Goal: Task Accomplishment & Management: Manage account settings

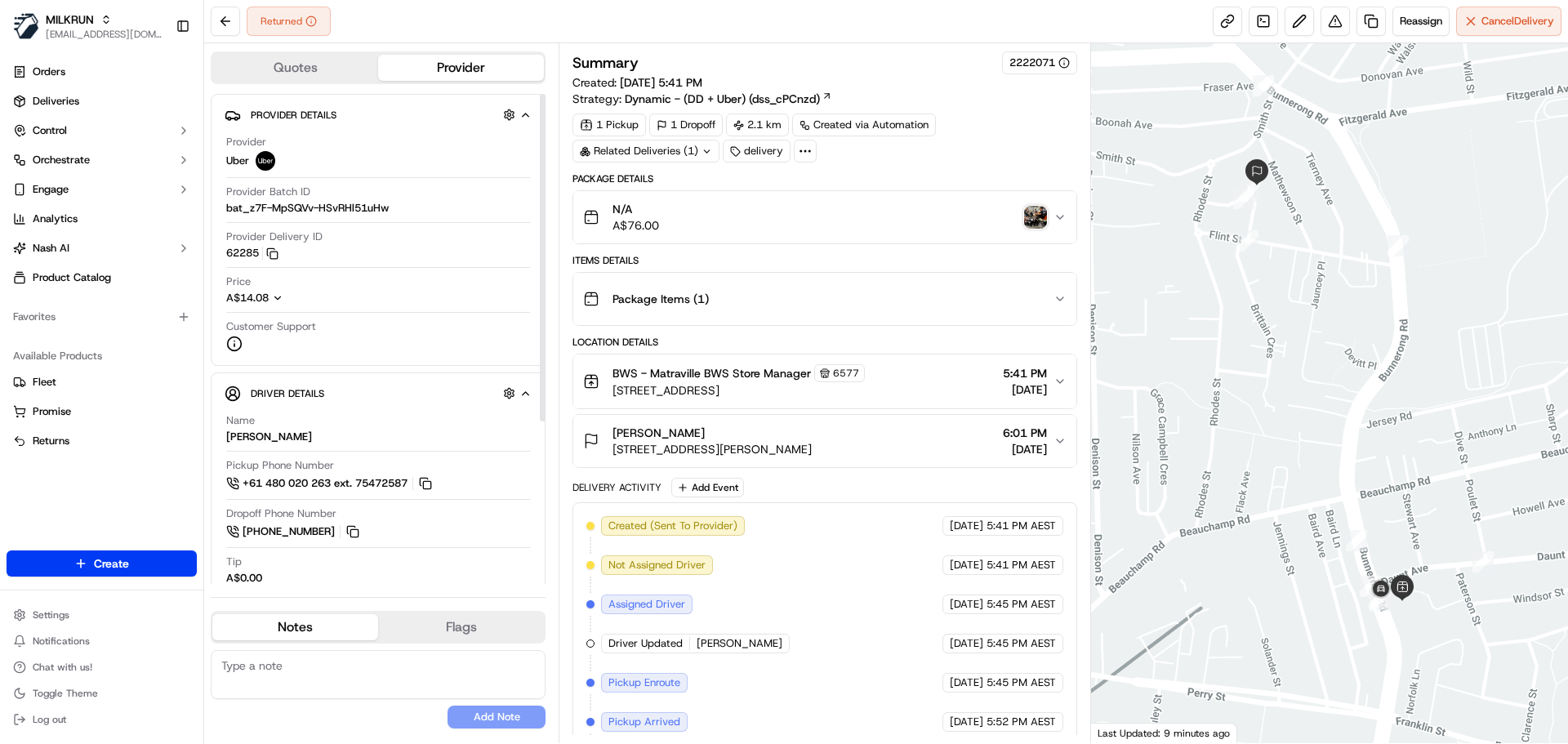
click at [1025, 216] on img "button" at bounding box center [1036, 217] width 23 height 23
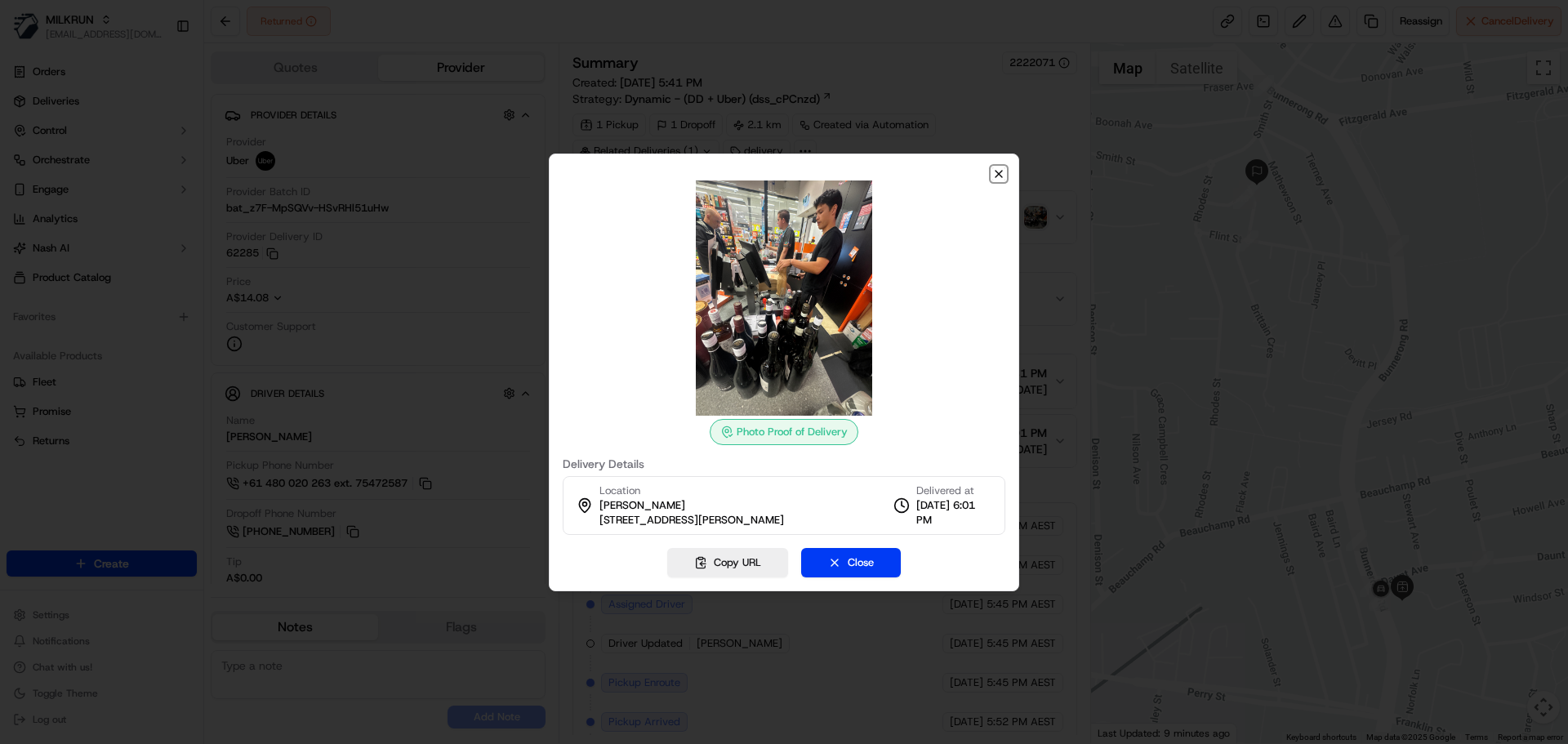
click at [1000, 174] on icon "button" at bounding box center [999, 174] width 13 height 13
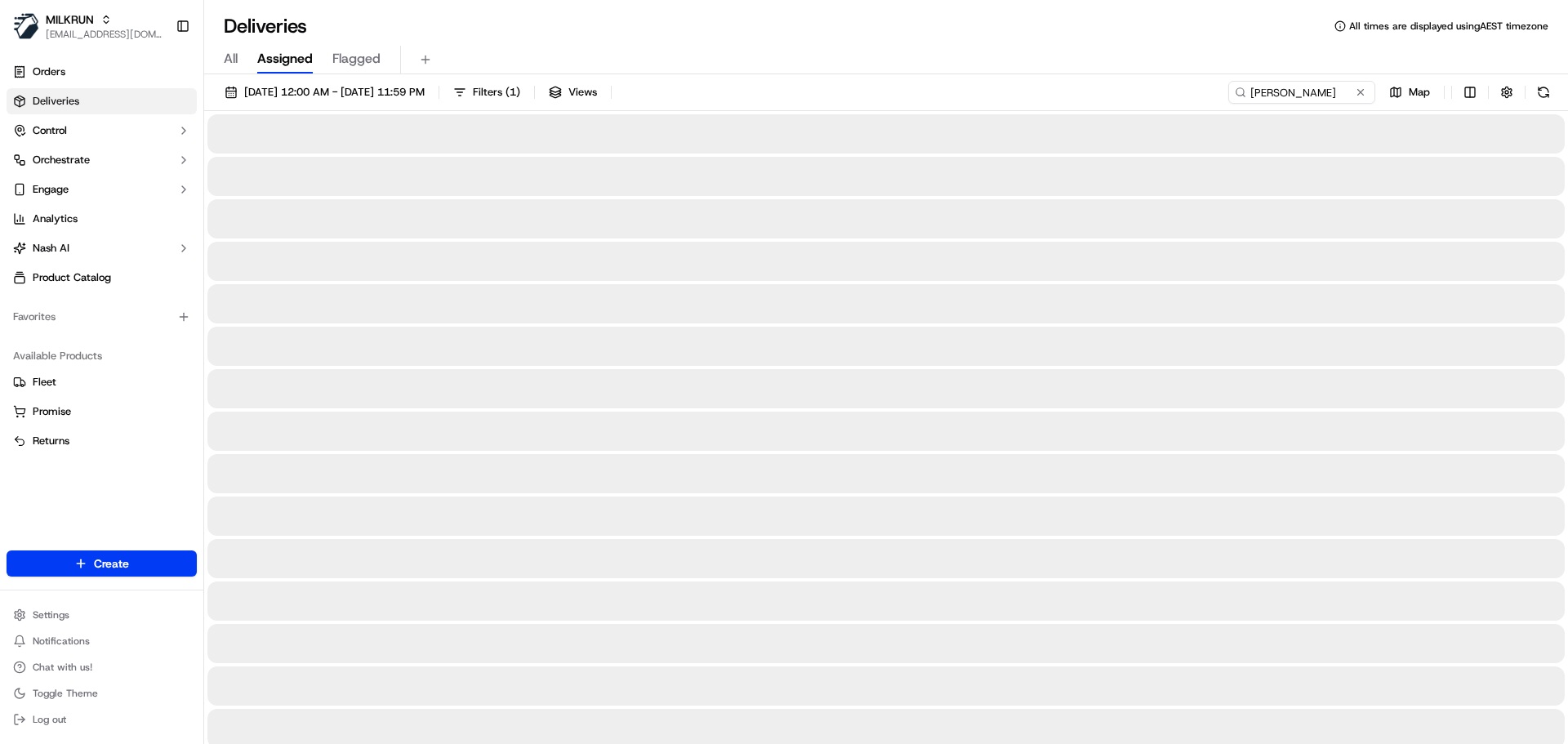
type input "[PERSON_NAME]"
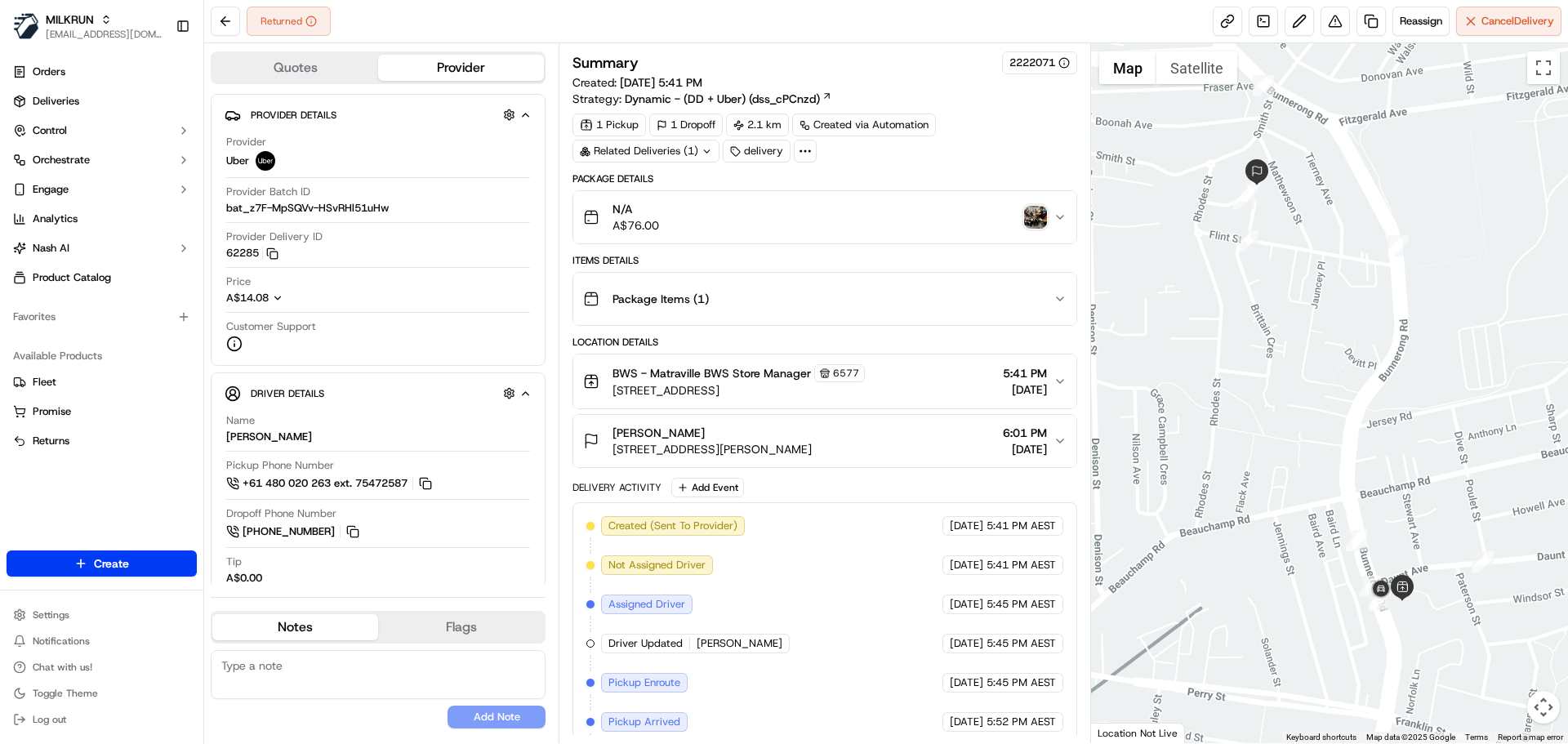
click at [1035, 215] on img "button" at bounding box center [1036, 217] width 23 height 23
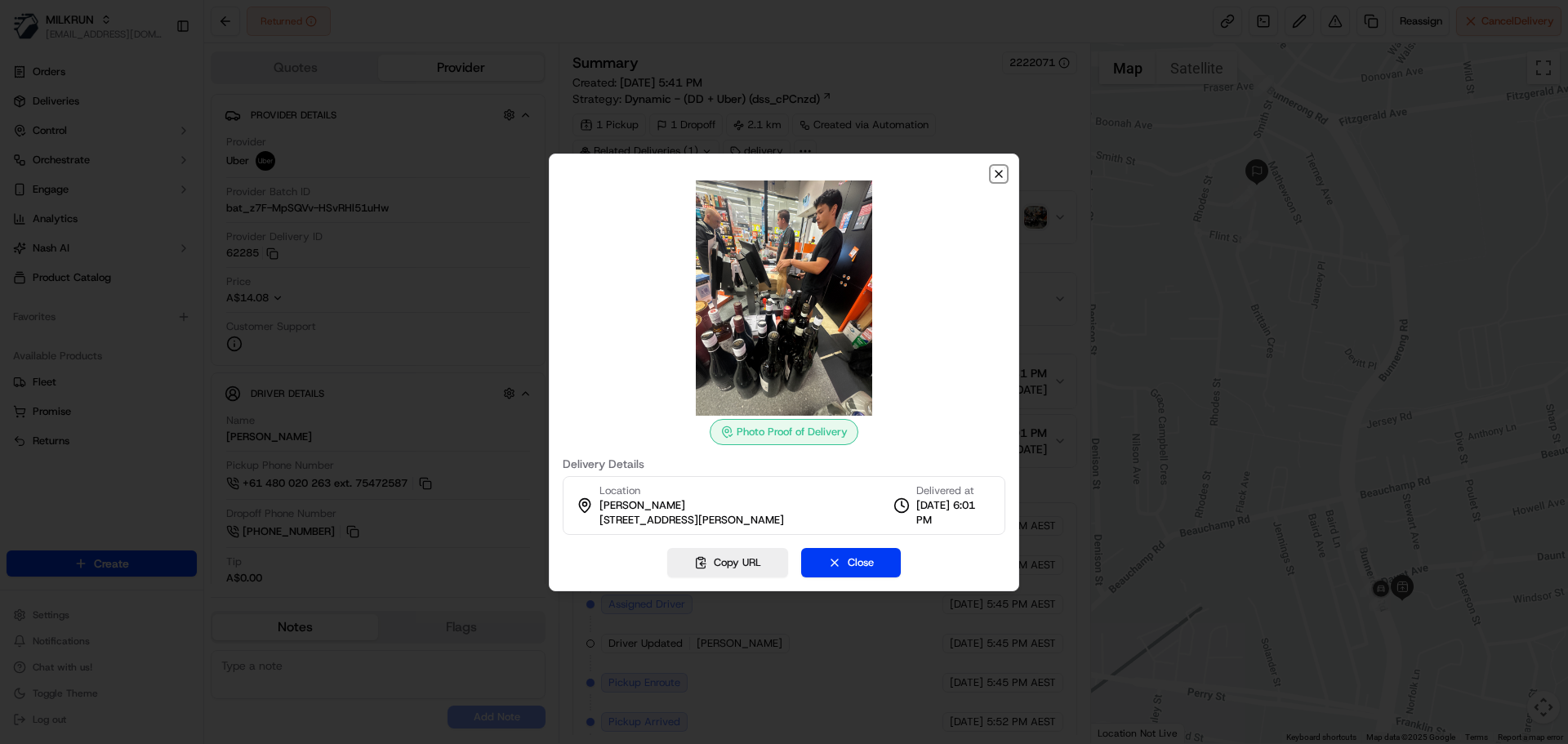
click at [997, 167] on icon "button" at bounding box center [999, 174] width 13 height 13
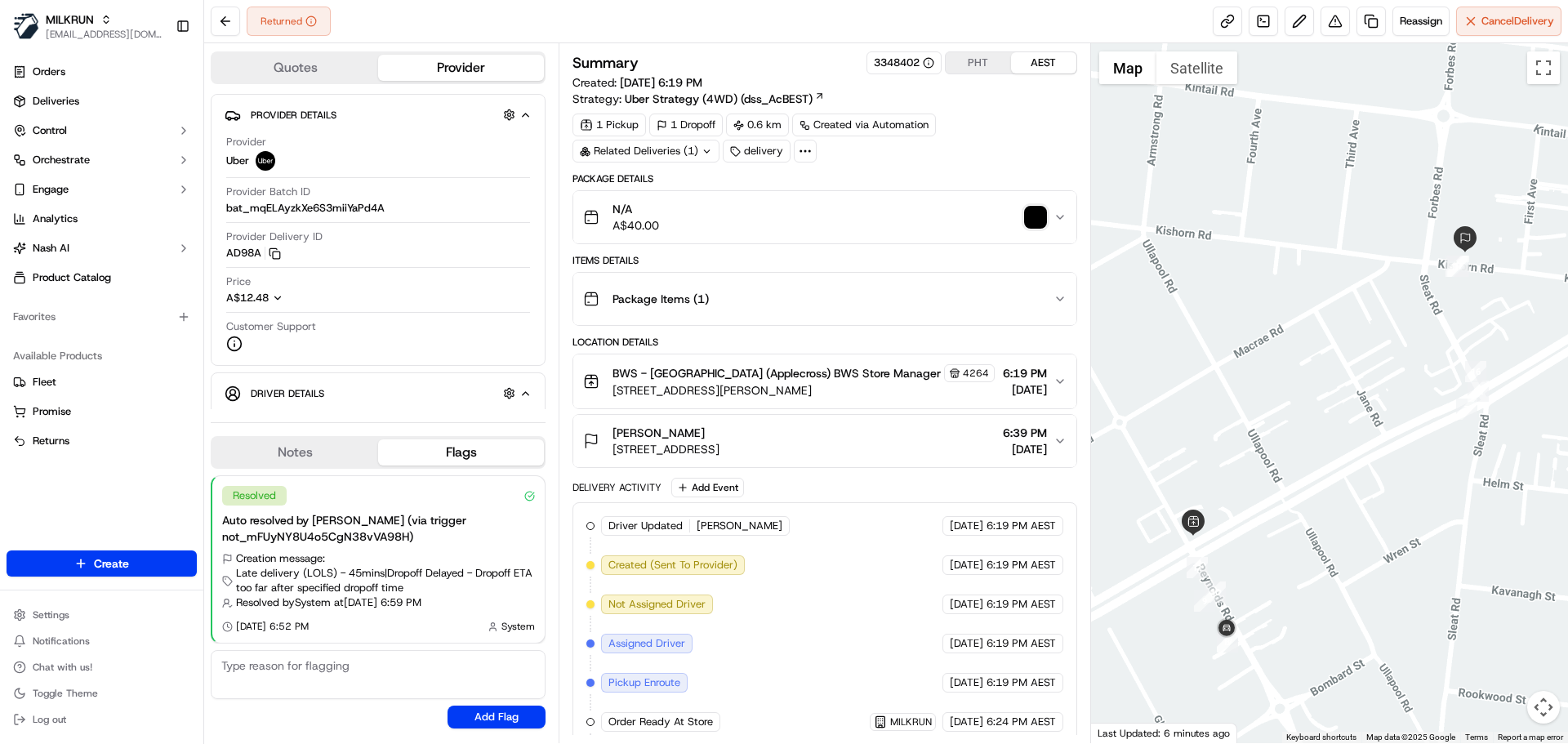
click at [1036, 220] on img "button" at bounding box center [1036, 217] width 23 height 23
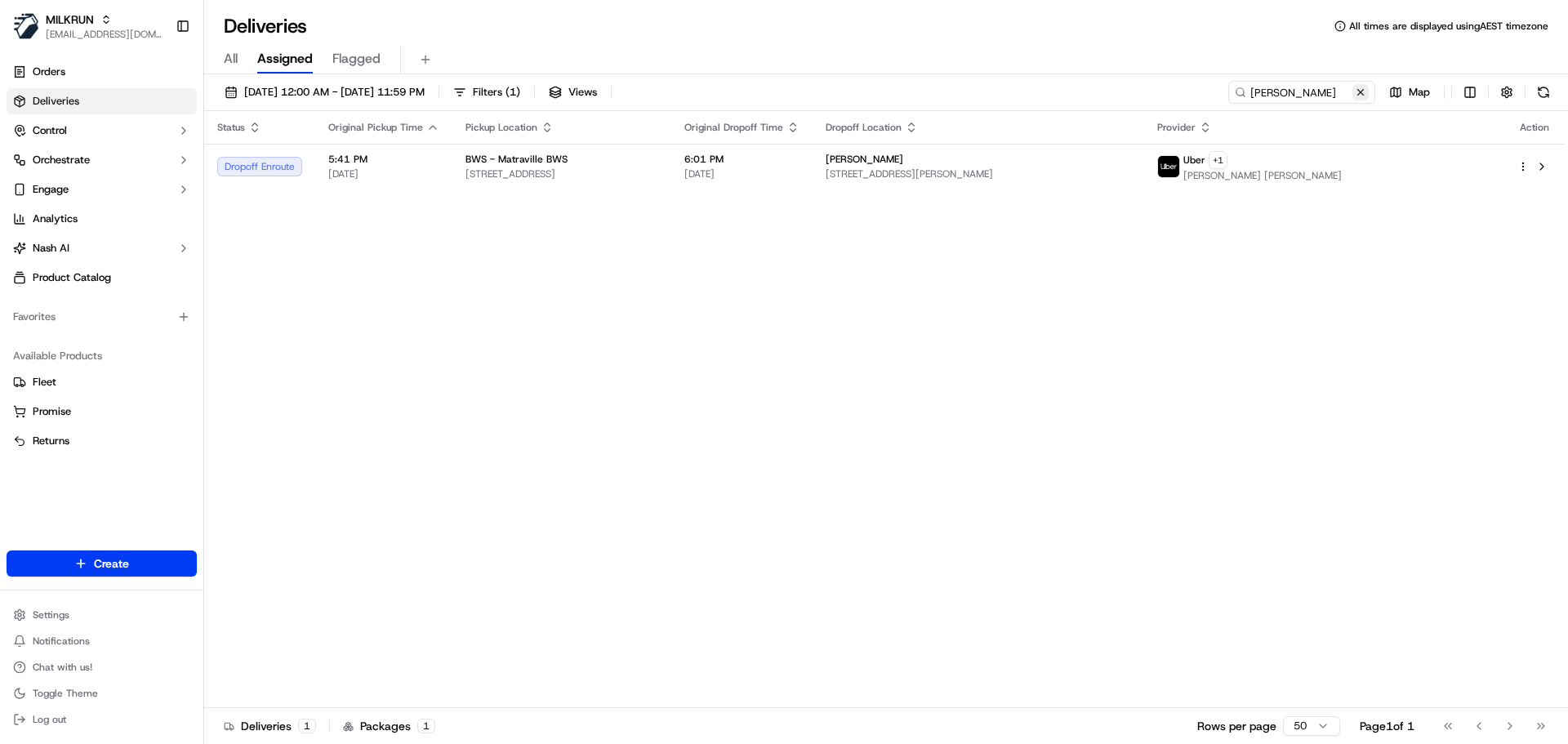
click at [1366, 98] on button at bounding box center [1361, 93] width 16 height 16
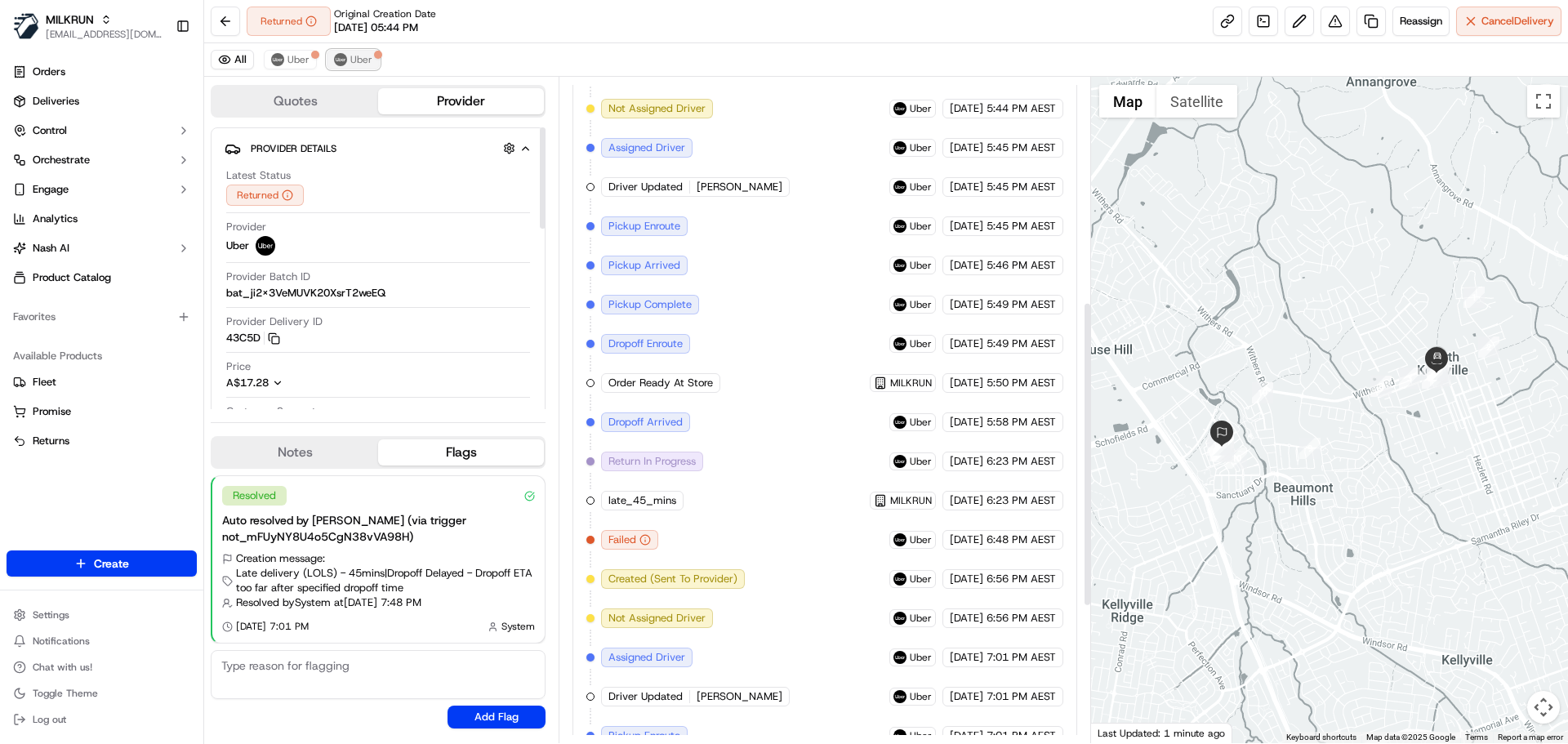
click at [348, 61] on button "Uber" at bounding box center [353, 60] width 53 height 20
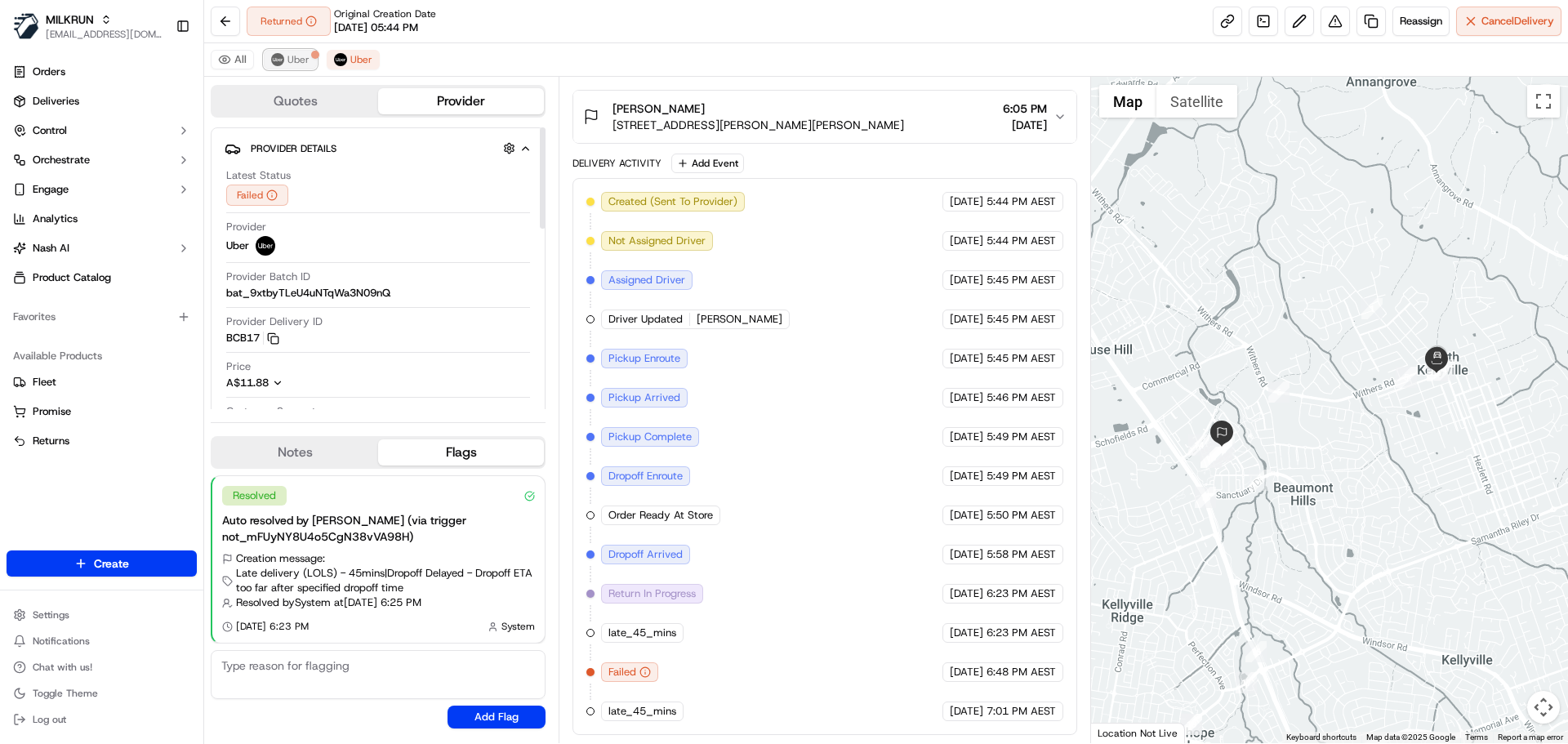
click at [307, 60] on span "Uber" at bounding box center [298, 60] width 22 height 13
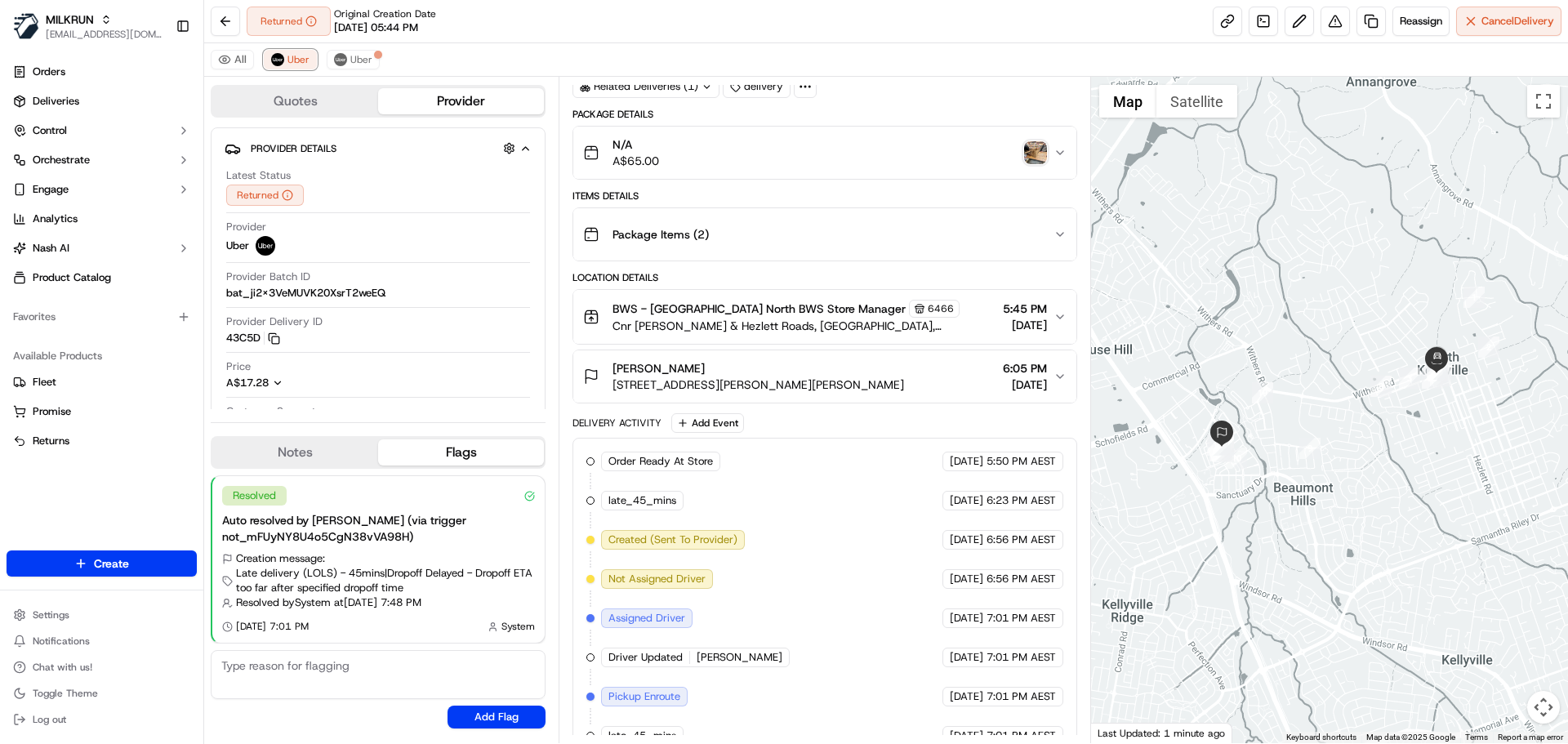
scroll to position [0, 0]
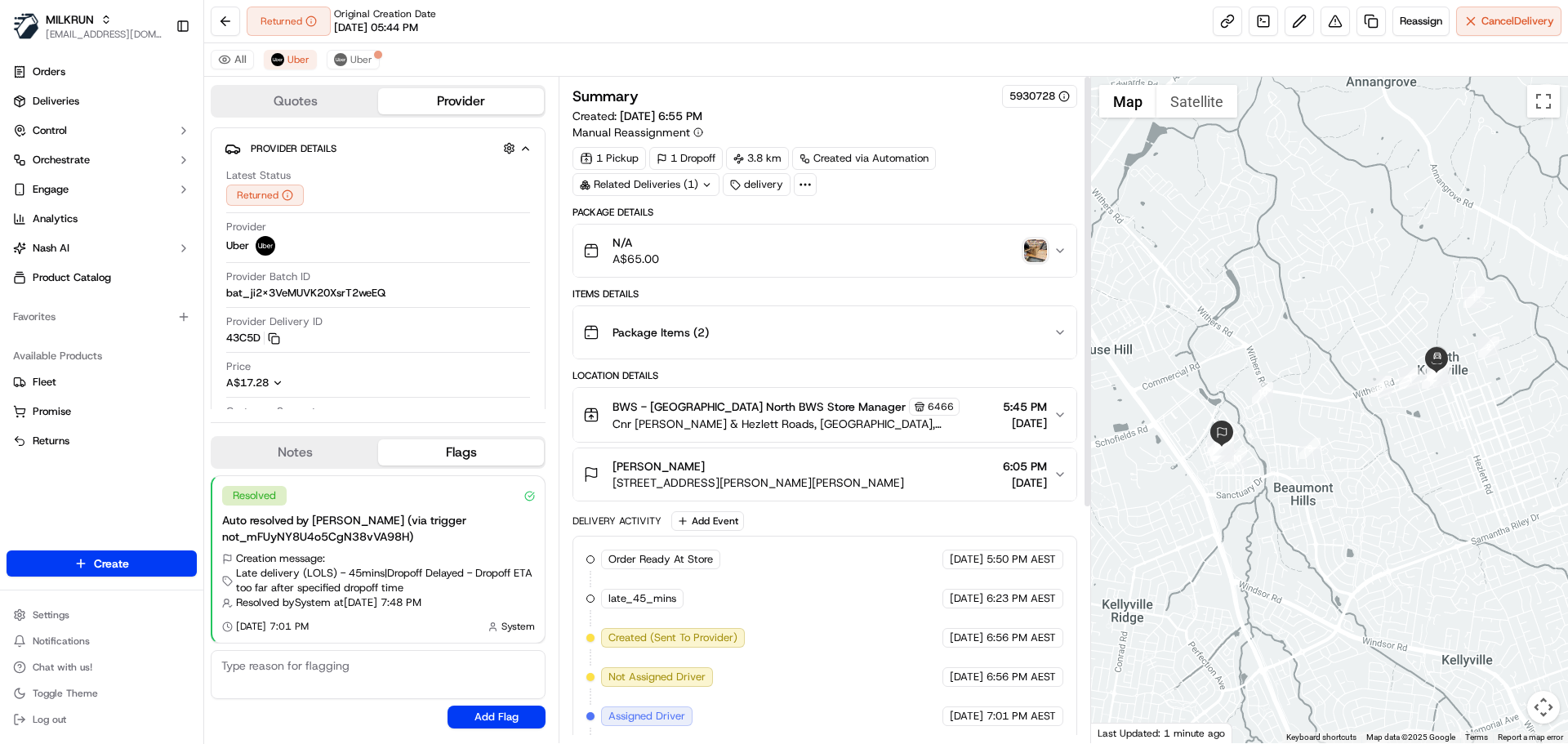
click at [1035, 245] on img "button" at bounding box center [1036, 251] width 23 height 23
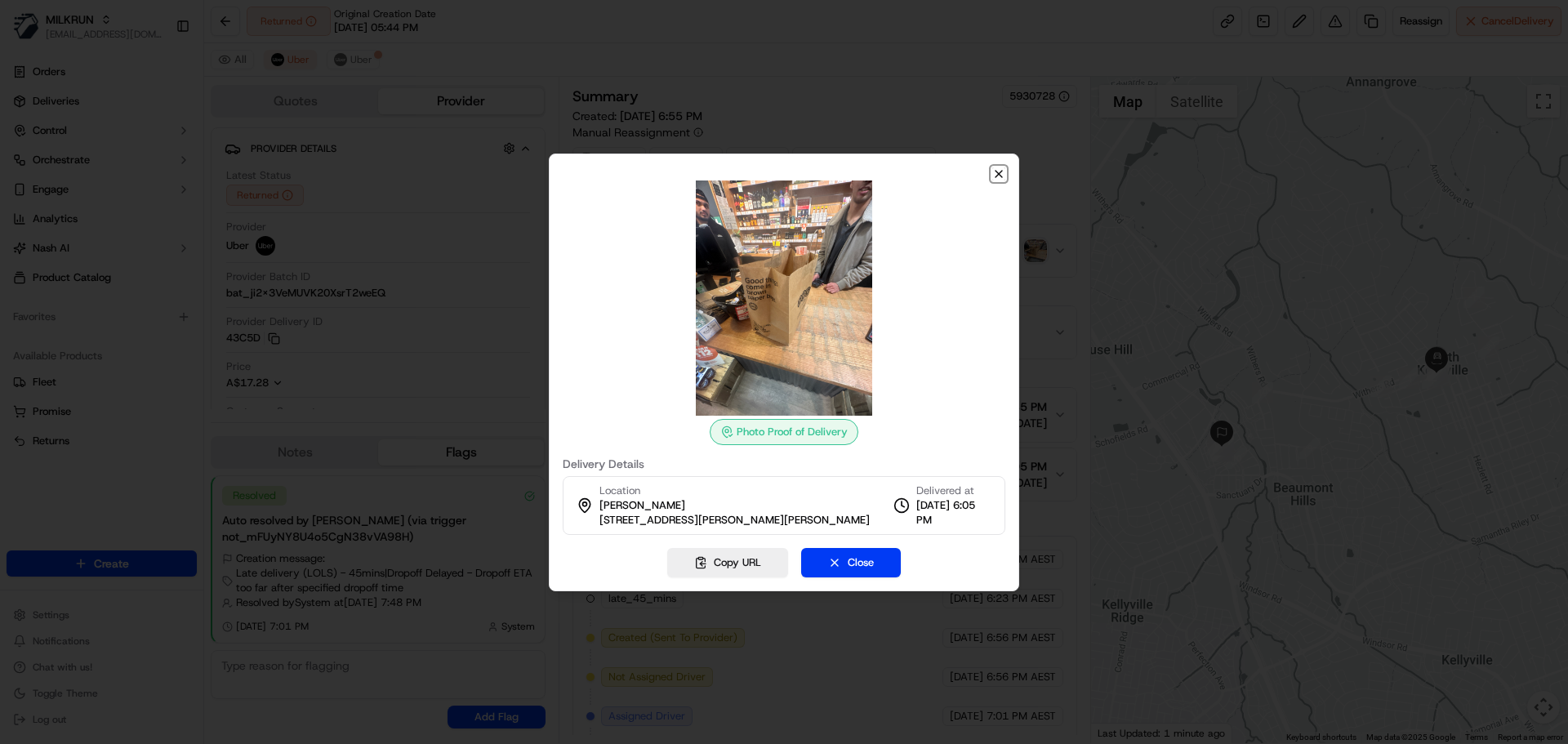
click at [1002, 175] on icon "button" at bounding box center [999, 174] width 13 height 13
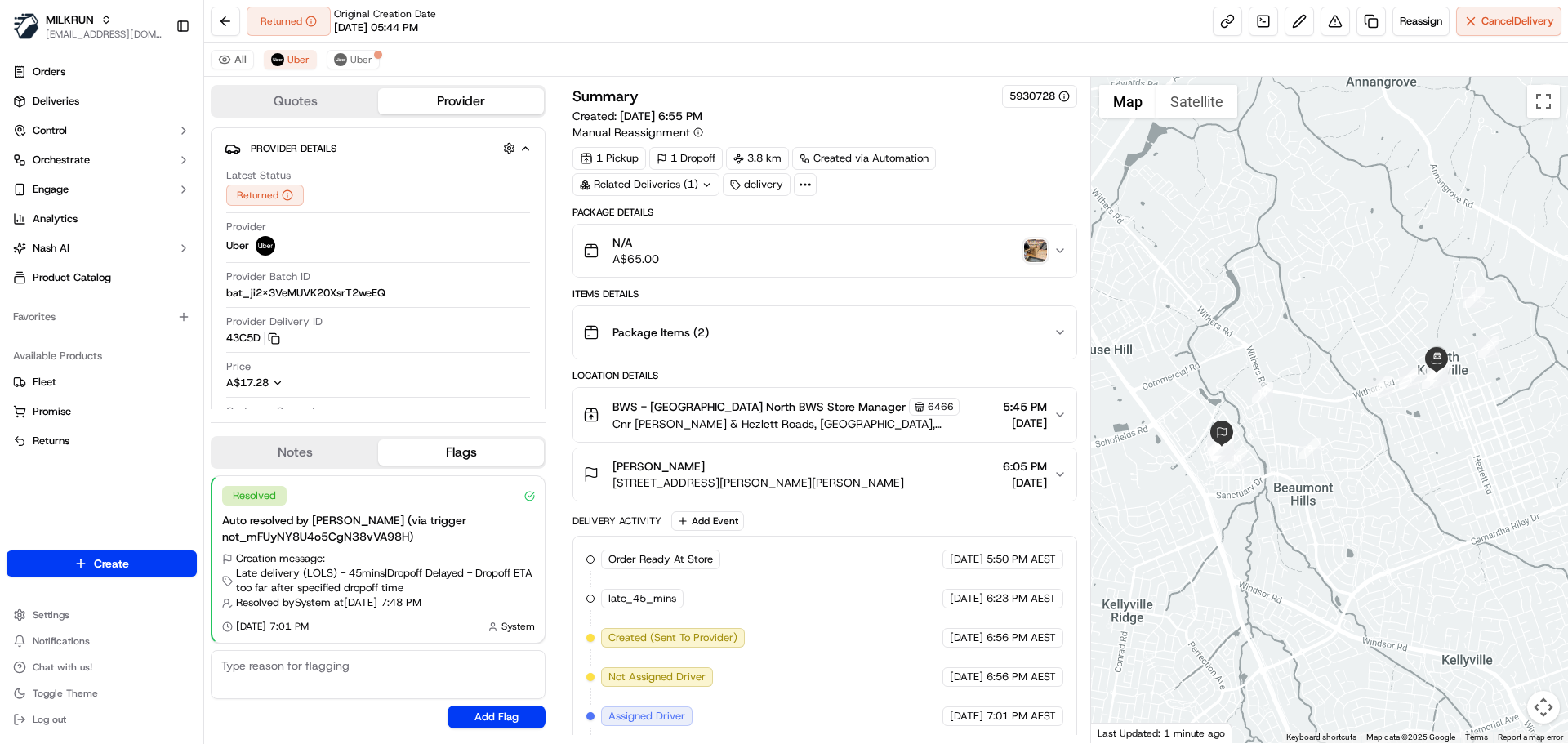
click at [1034, 250] on img "button" at bounding box center [1036, 251] width 23 height 23
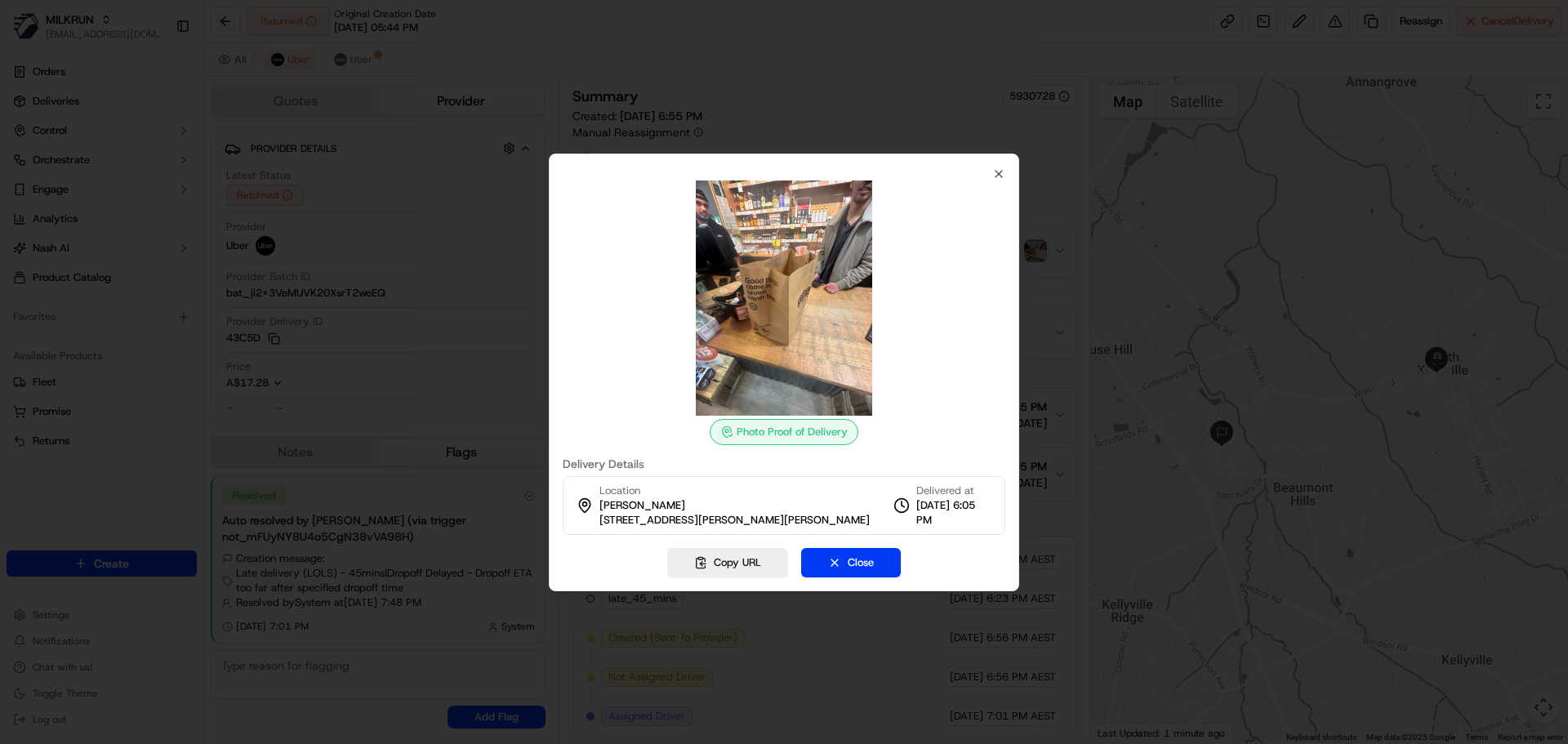
click at [809, 242] on img at bounding box center [783, 297] width 235 height 235
click at [1005, 170] on div "Photo Proof of Delivery Delivery Details Location Nadin Kalley 15 Saxon La, Rou…" at bounding box center [784, 372] width 470 height 438
click at [998, 179] on icon "button" at bounding box center [999, 174] width 13 height 13
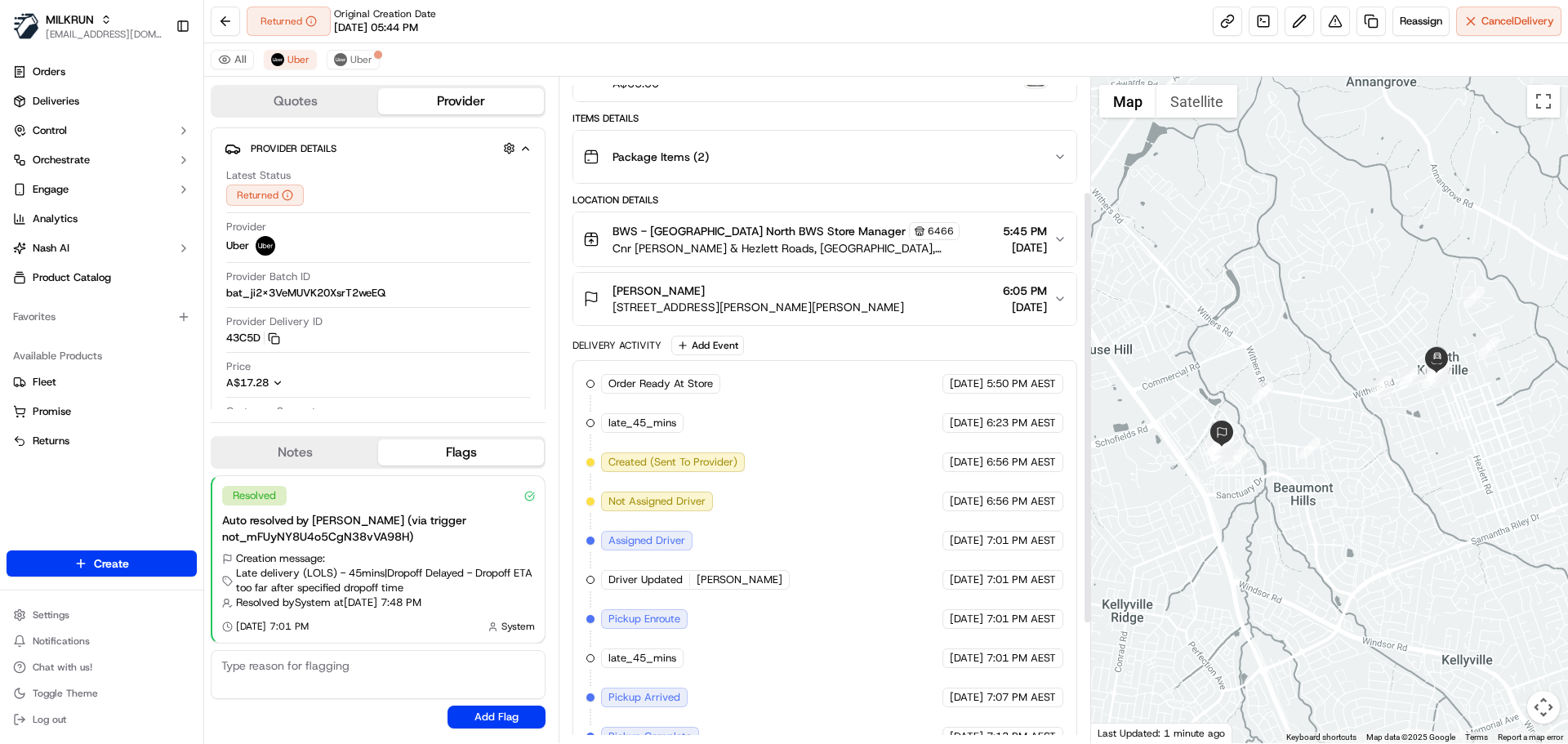
scroll to position [358, 0]
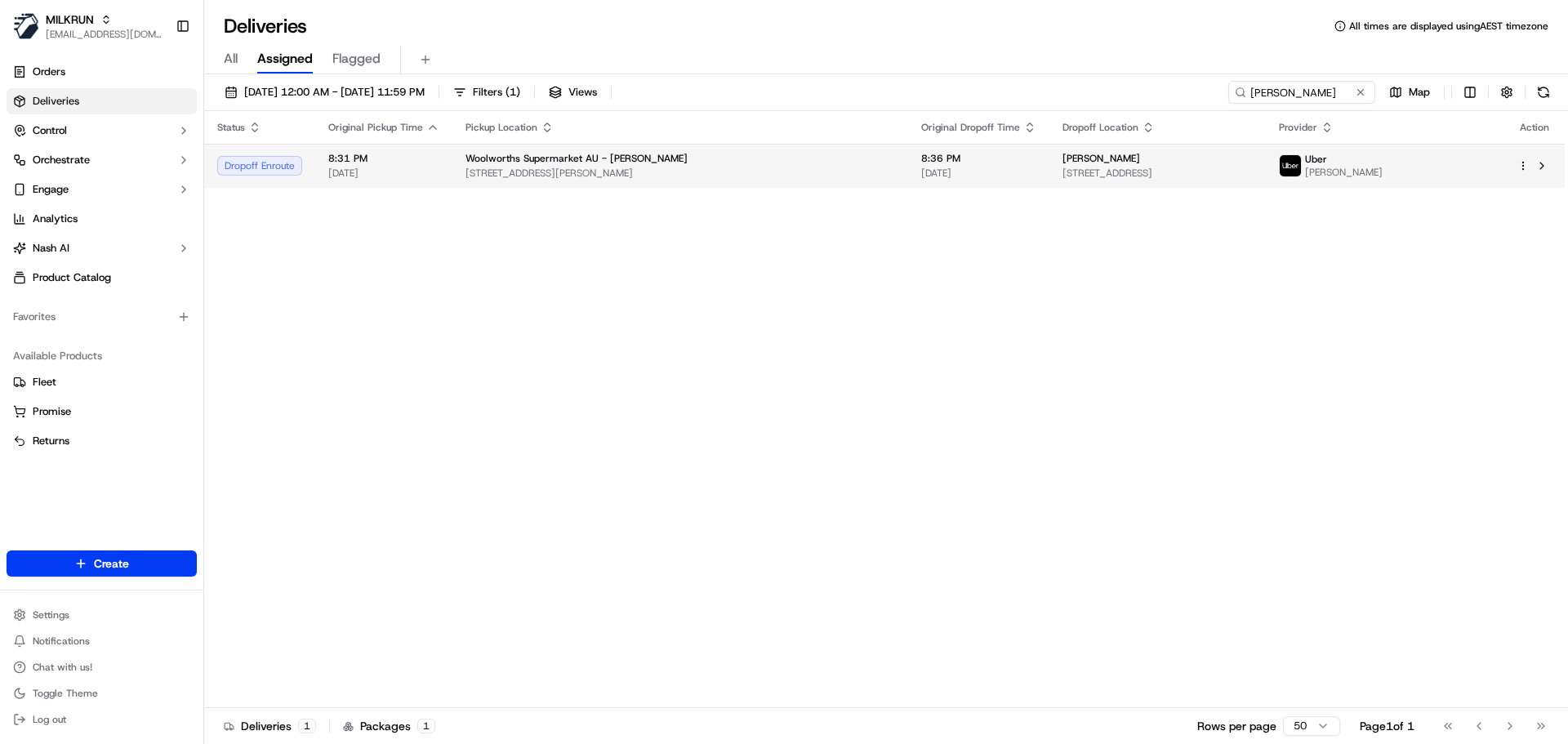
click at [748, 166] on div "Woolworths Supermarket AU - Miller 88 Shropshire St, Miller, NSW 2168, AU" at bounding box center [680, 166] width 429 height 28
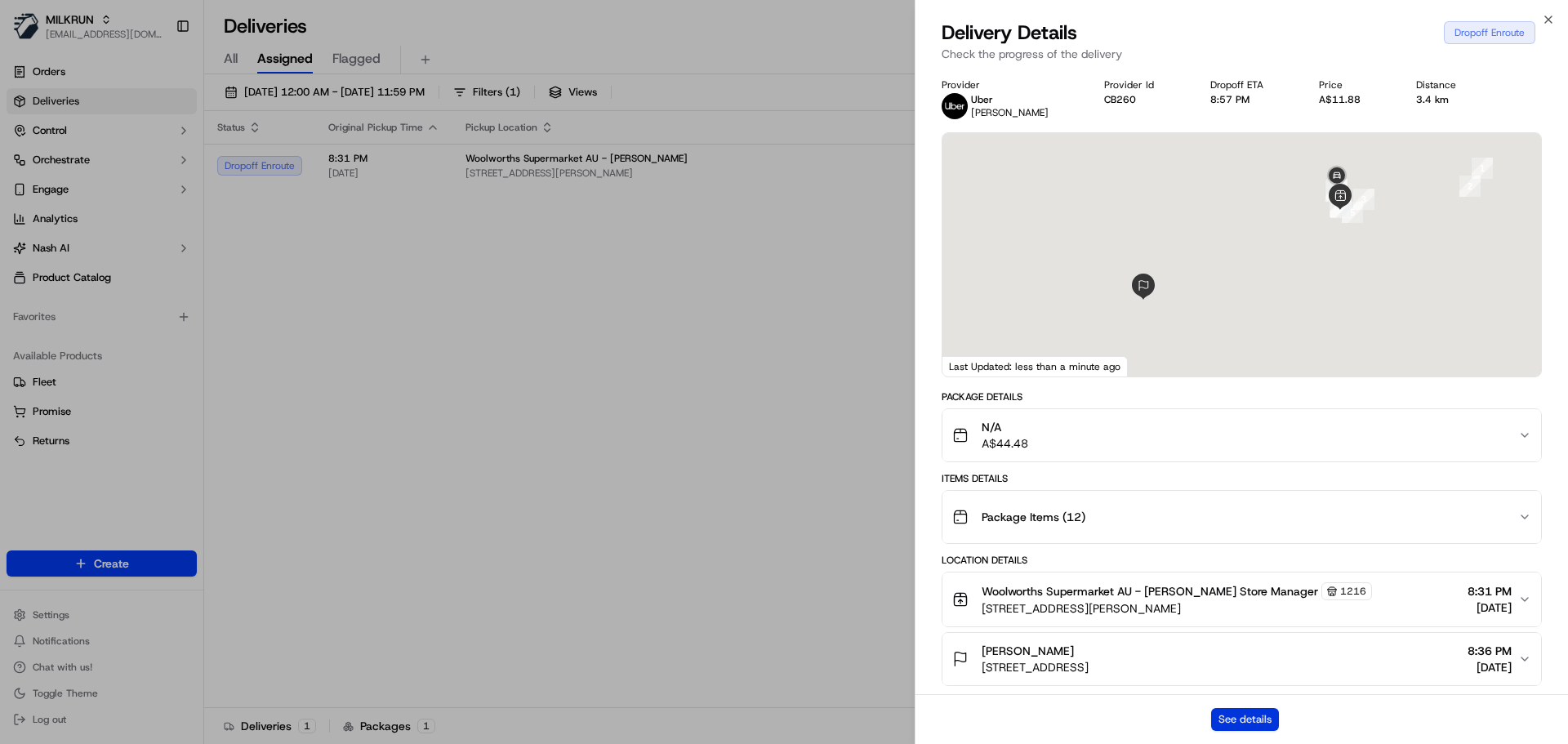
click at [1256, 710] on button "See details" at bounding box center [1244, 719] width 68 height 23
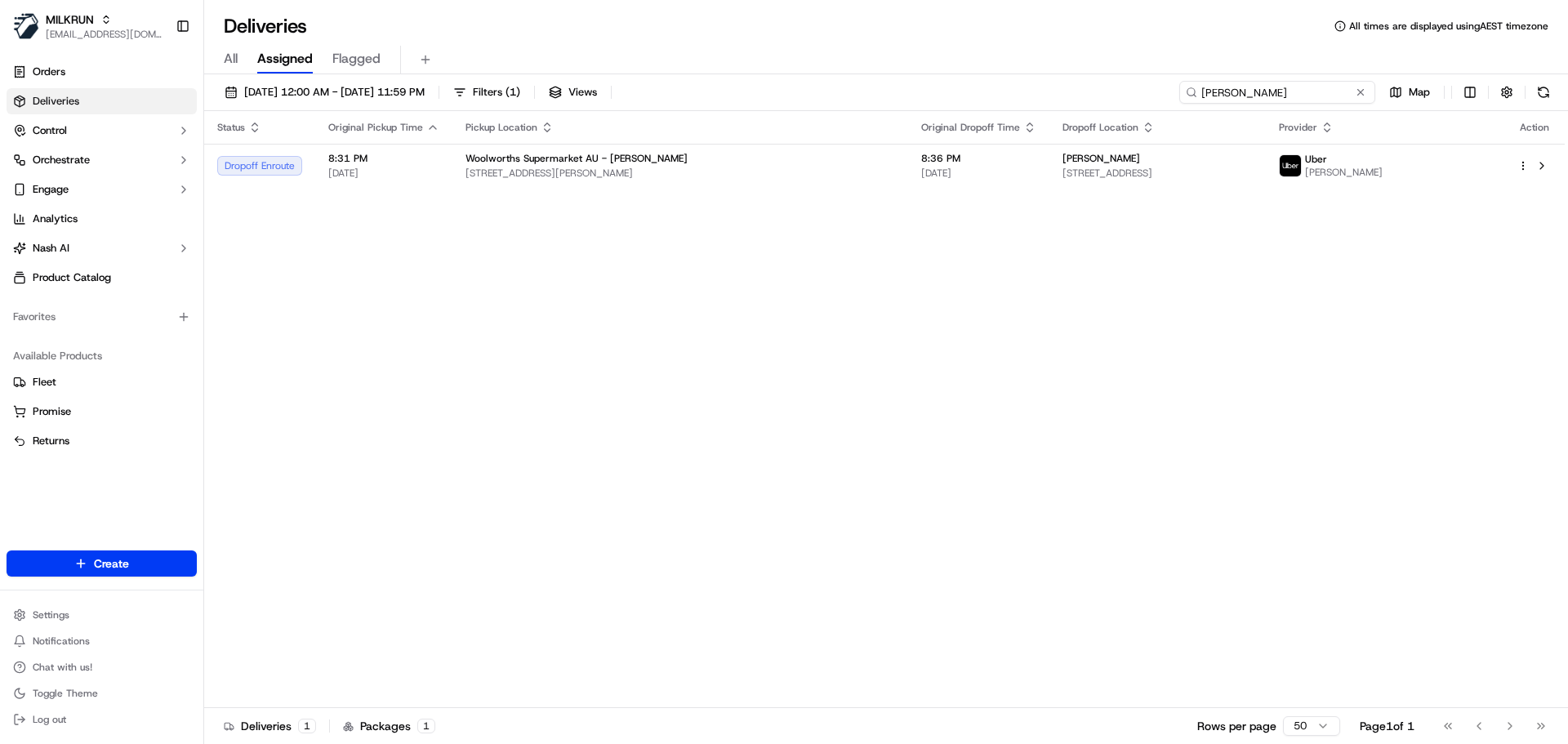
click at [1309, 91] on input "Ali EL-hajj" at bounding box center [1276, 93] width 196 height 23
paste input "Mitchell Tinley"
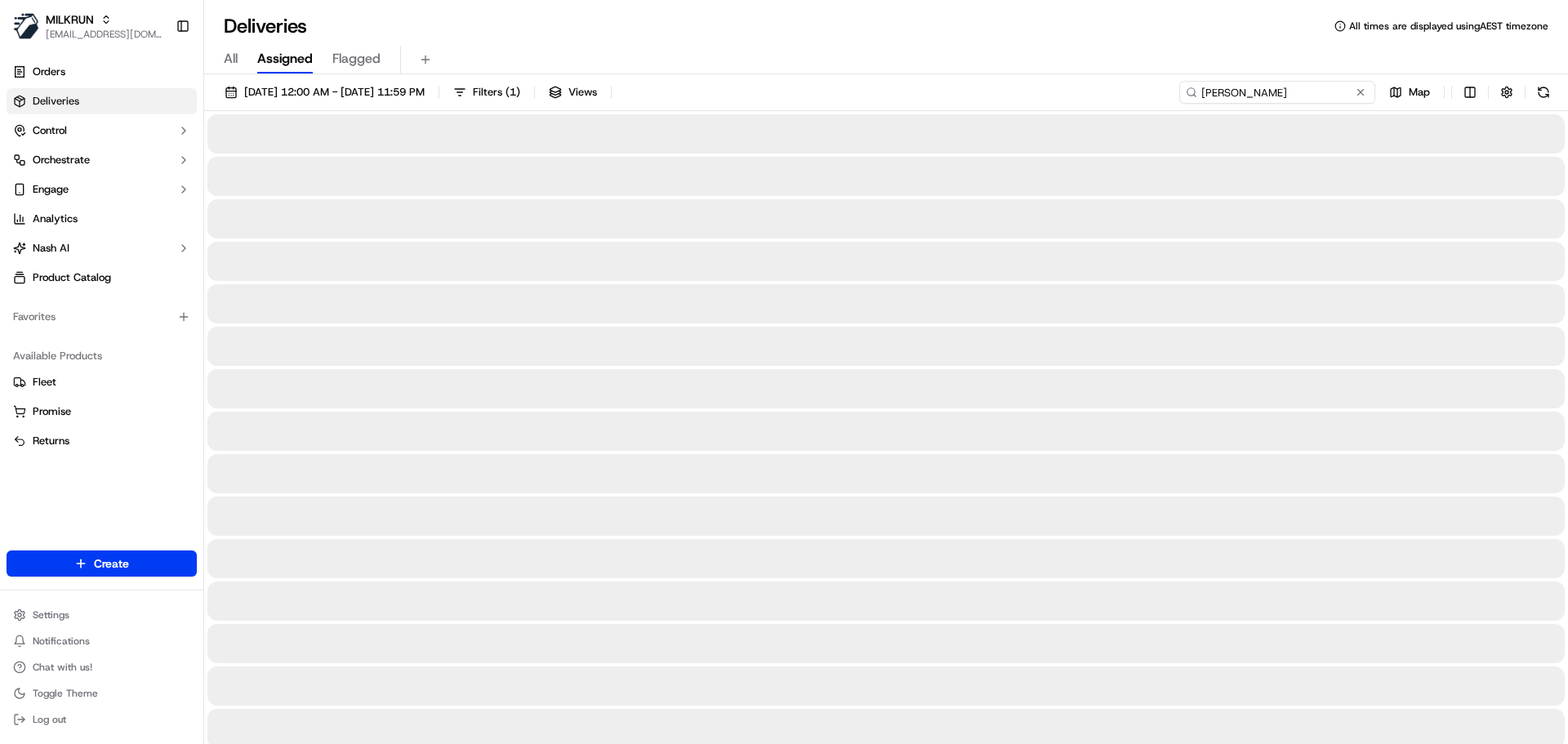
type input "Mitchell Tinley"
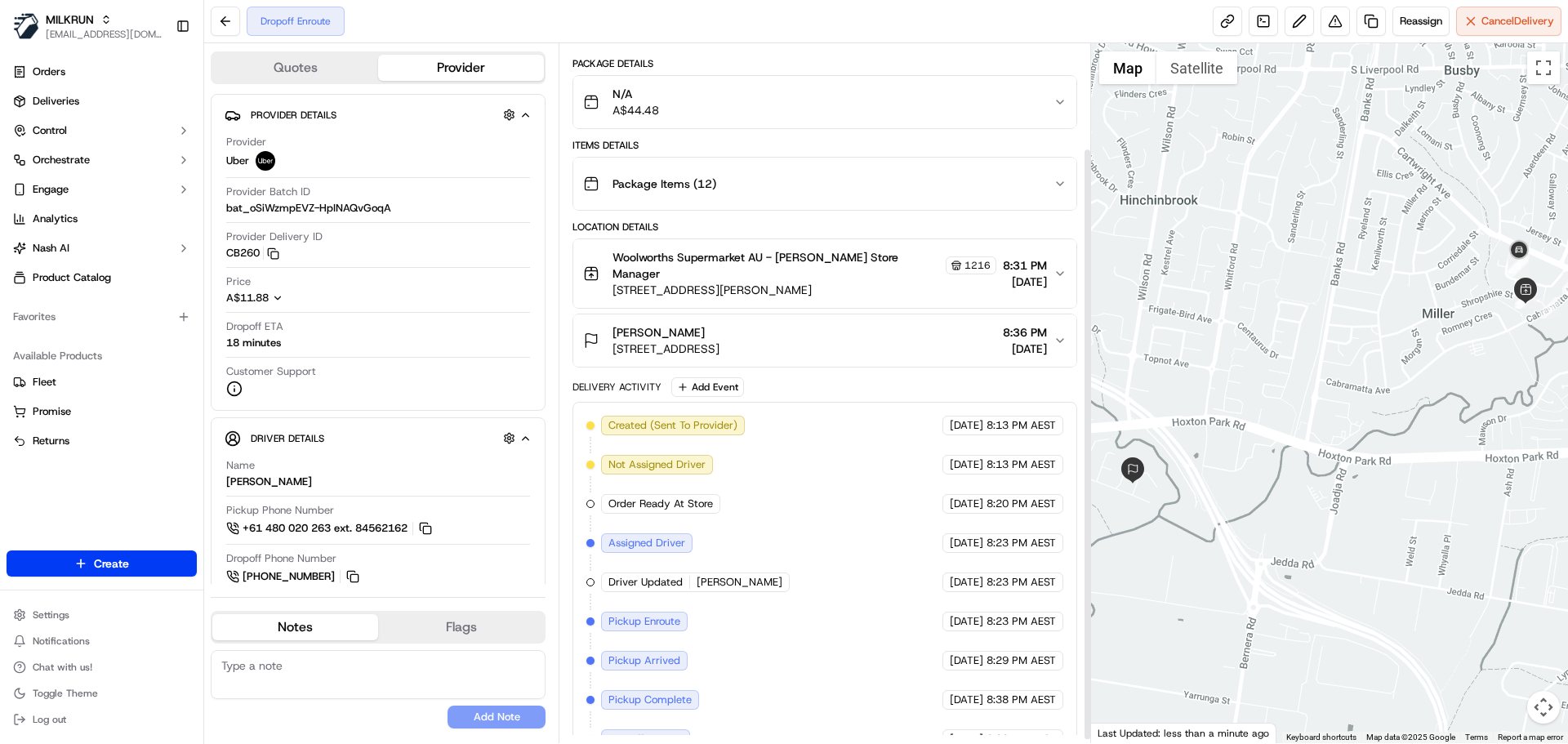
scroll to position [128, 0]
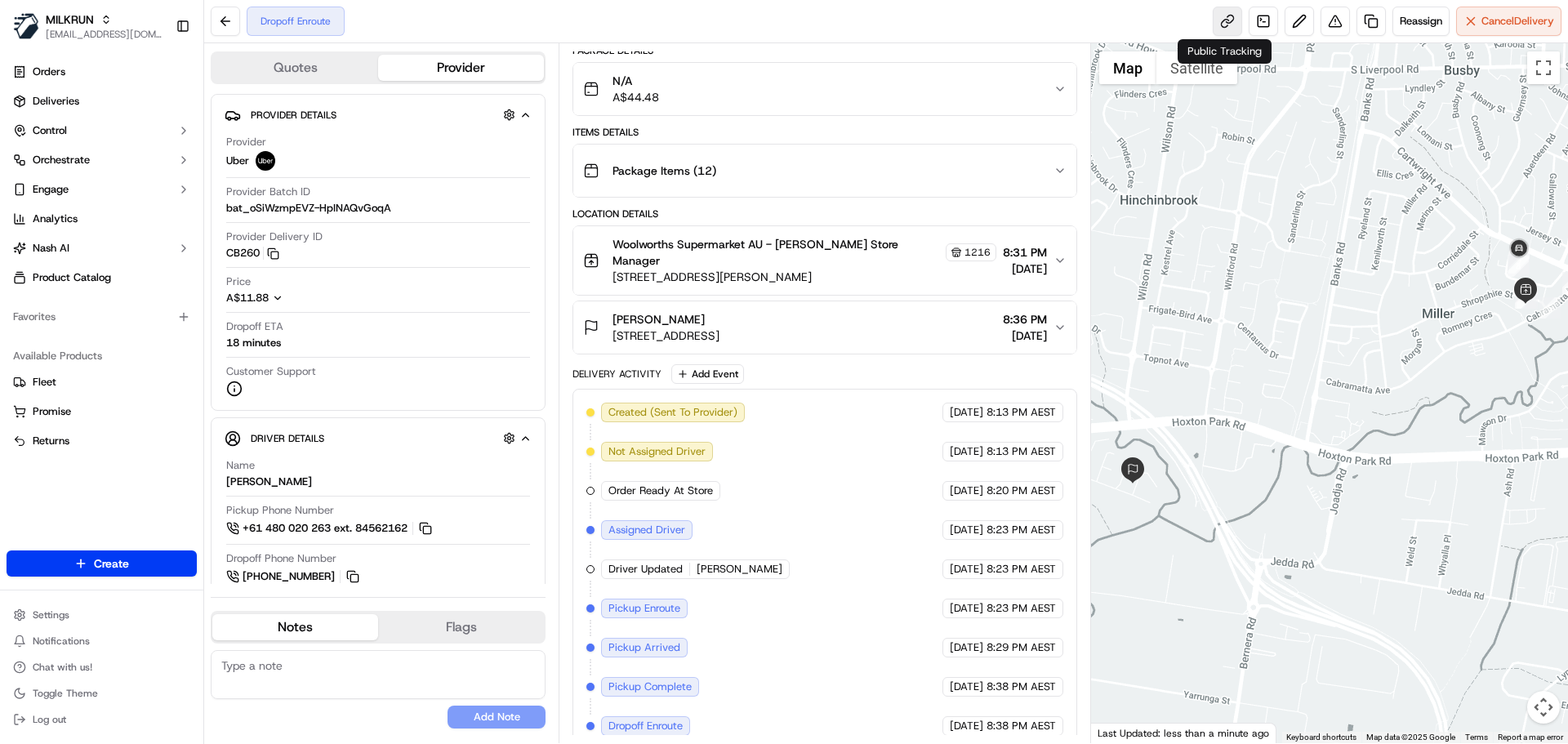
click at [1226, 24] on link at bounding box center [1227, 21] width 29 height 29
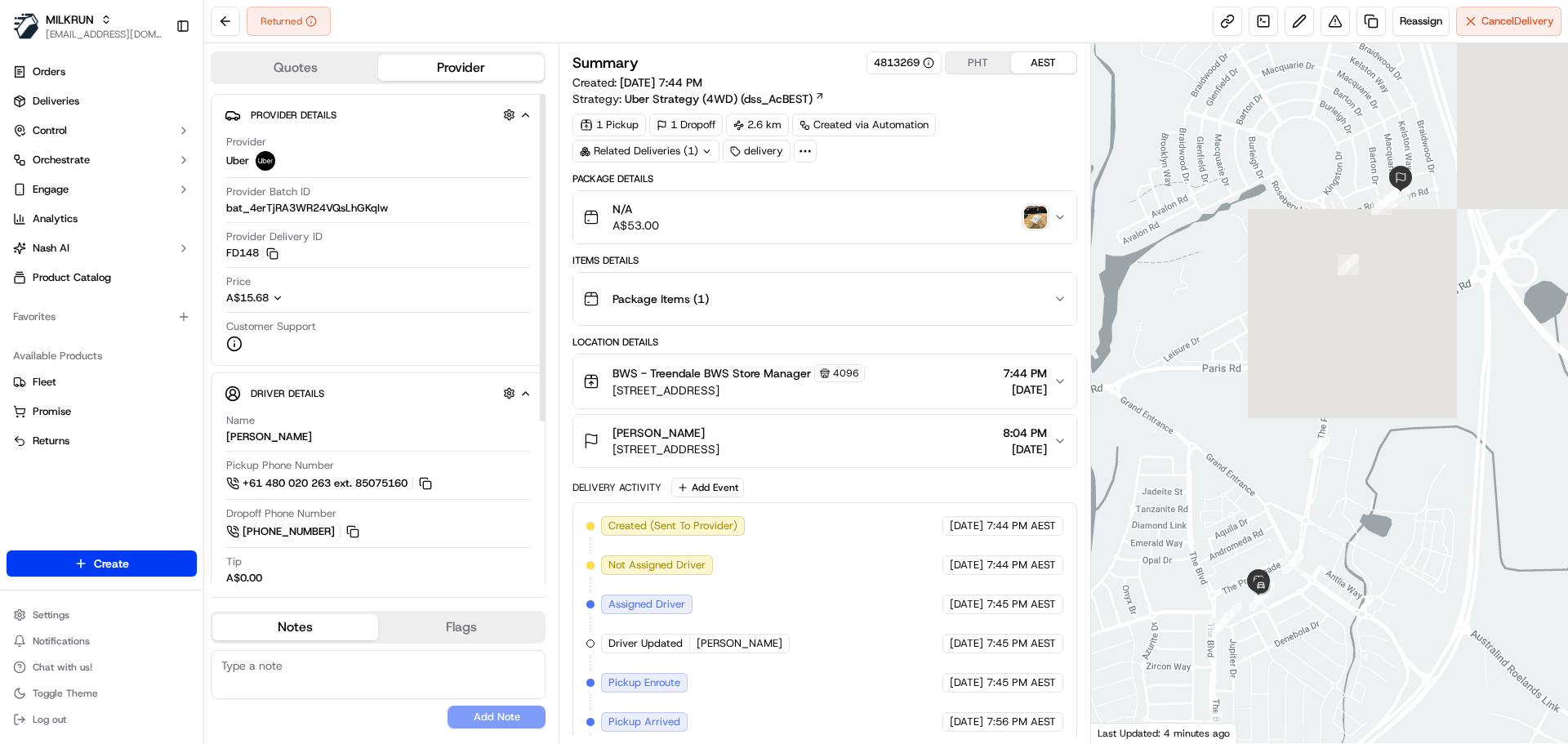
click at [1036, 214] on img "button" at bounding box center [1036, 217] width 23 height 23
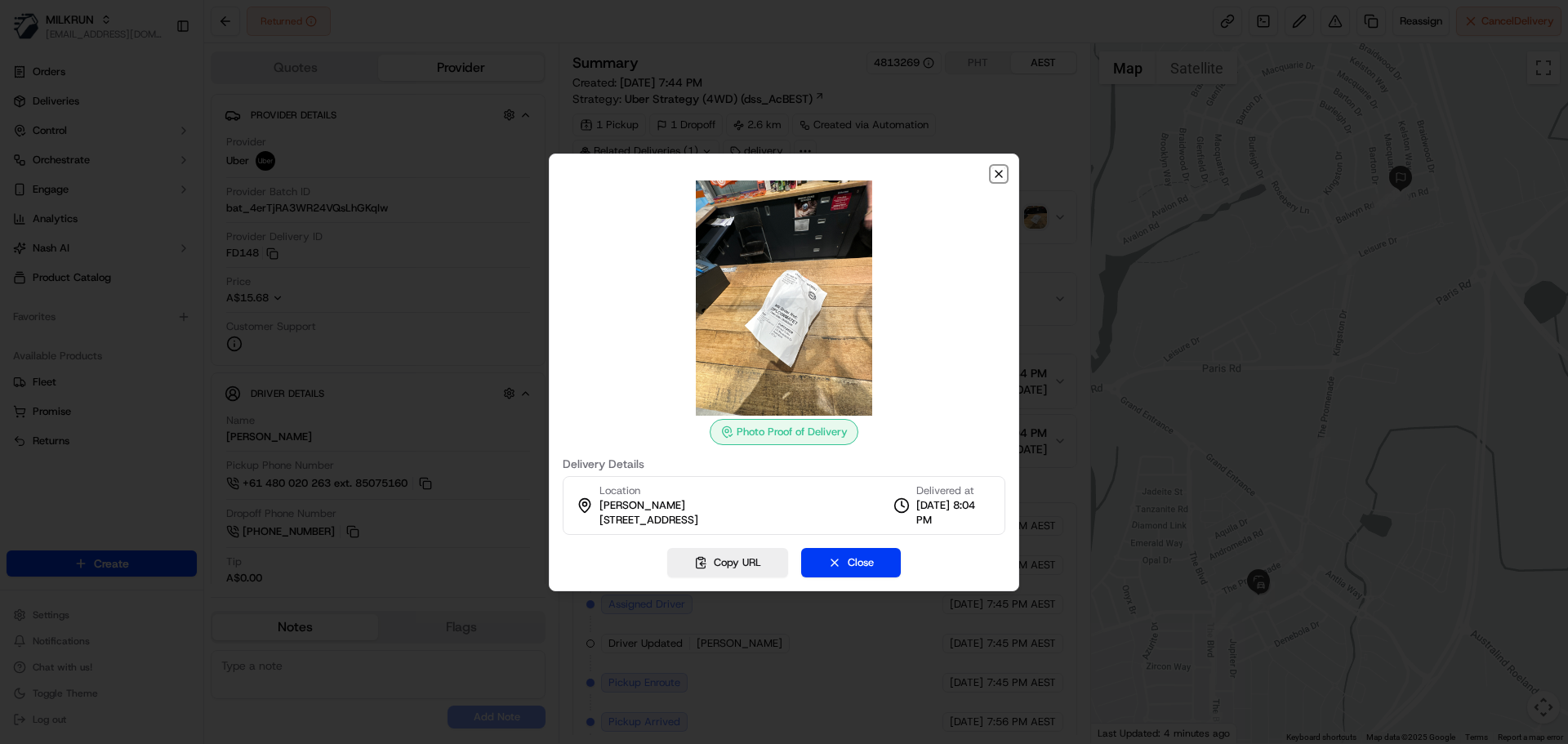
click at [1004, 174] on icon "button" at bounding box center [999, 174] width 13 height 13
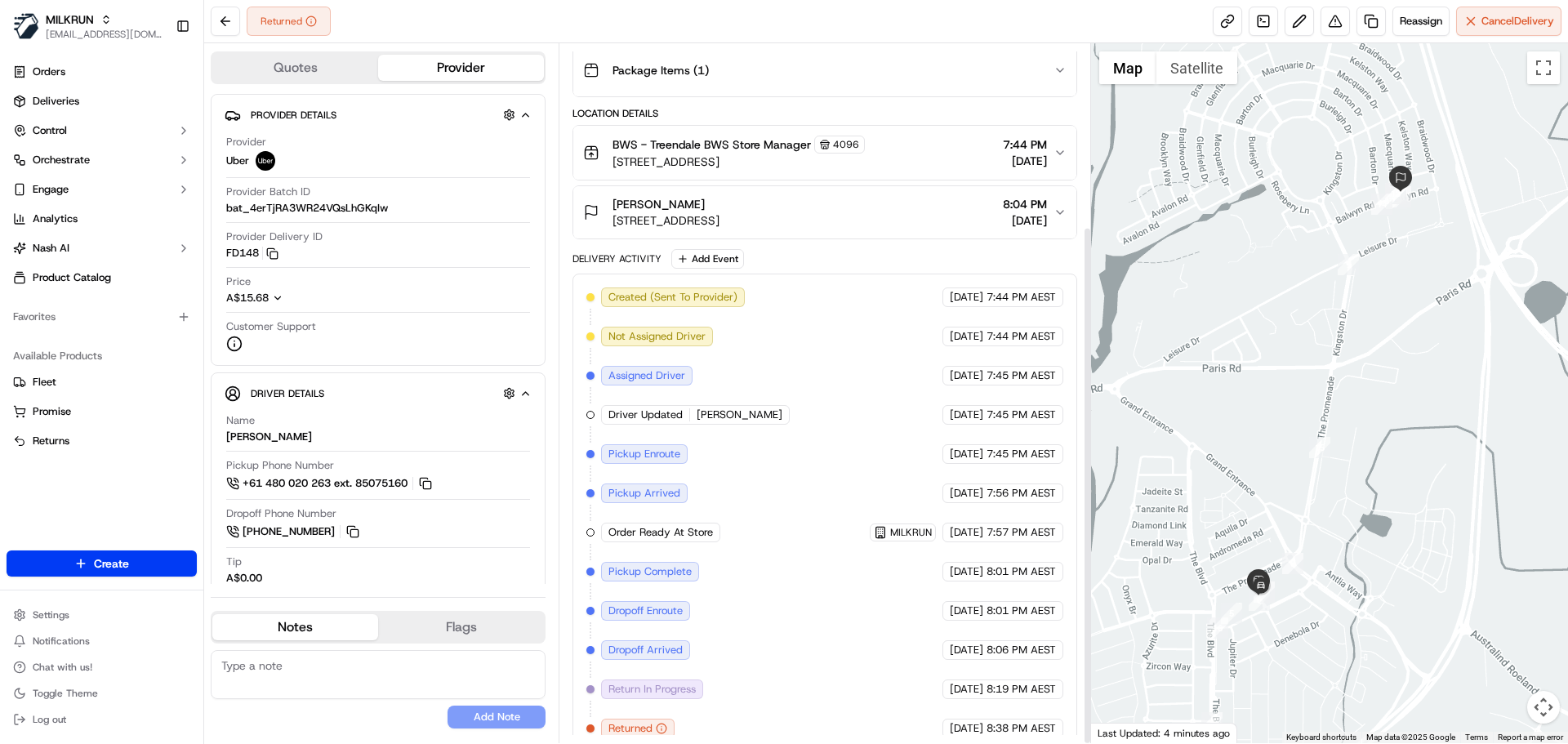
scroll to position [246, 0]
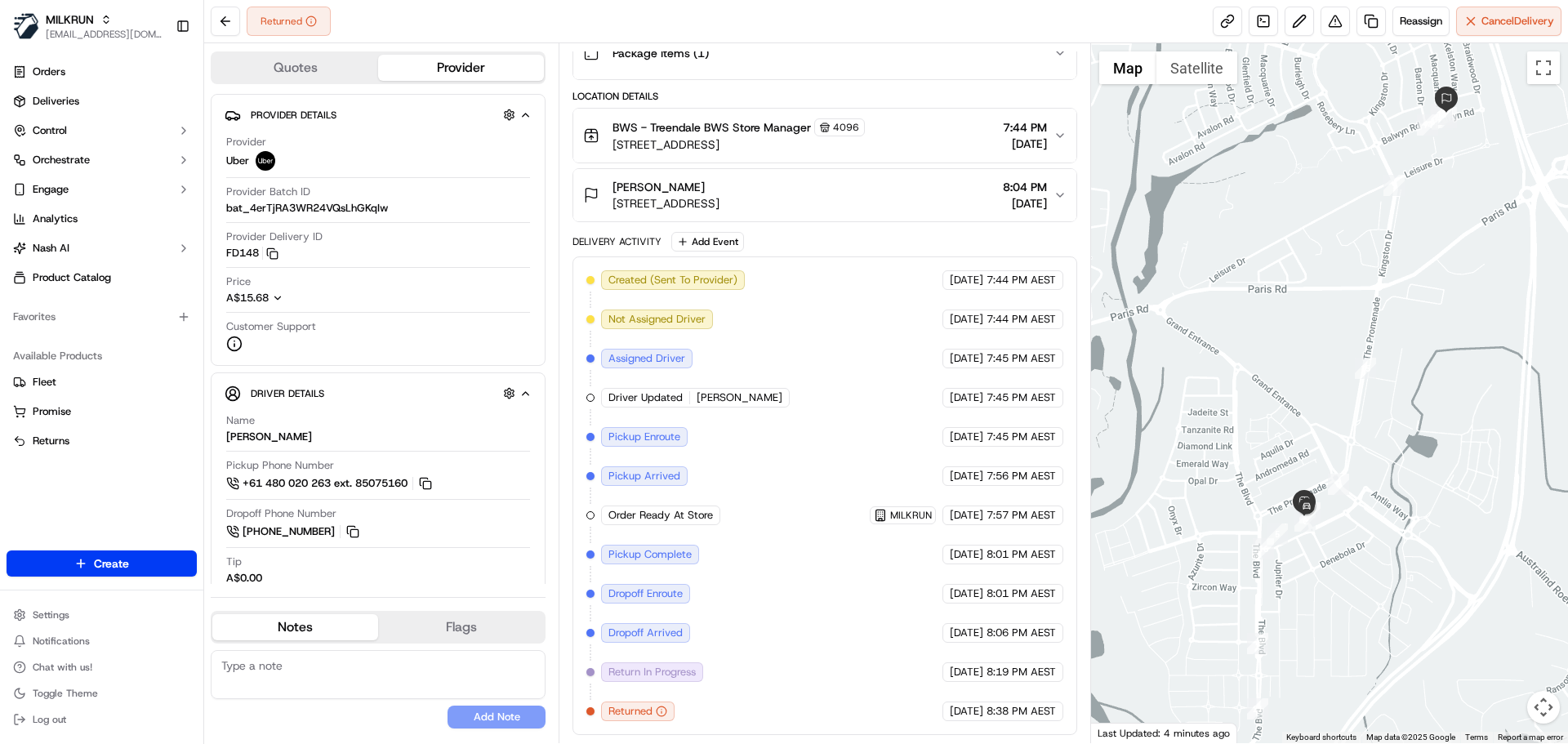
drag, startPoint x: 1340, startPoint y: 473, endPoint x: 1386, endPoint y: 391, distance: 94.0
click at [1386, 391] on div at bounding box center [1330, 393] width 478 height 700
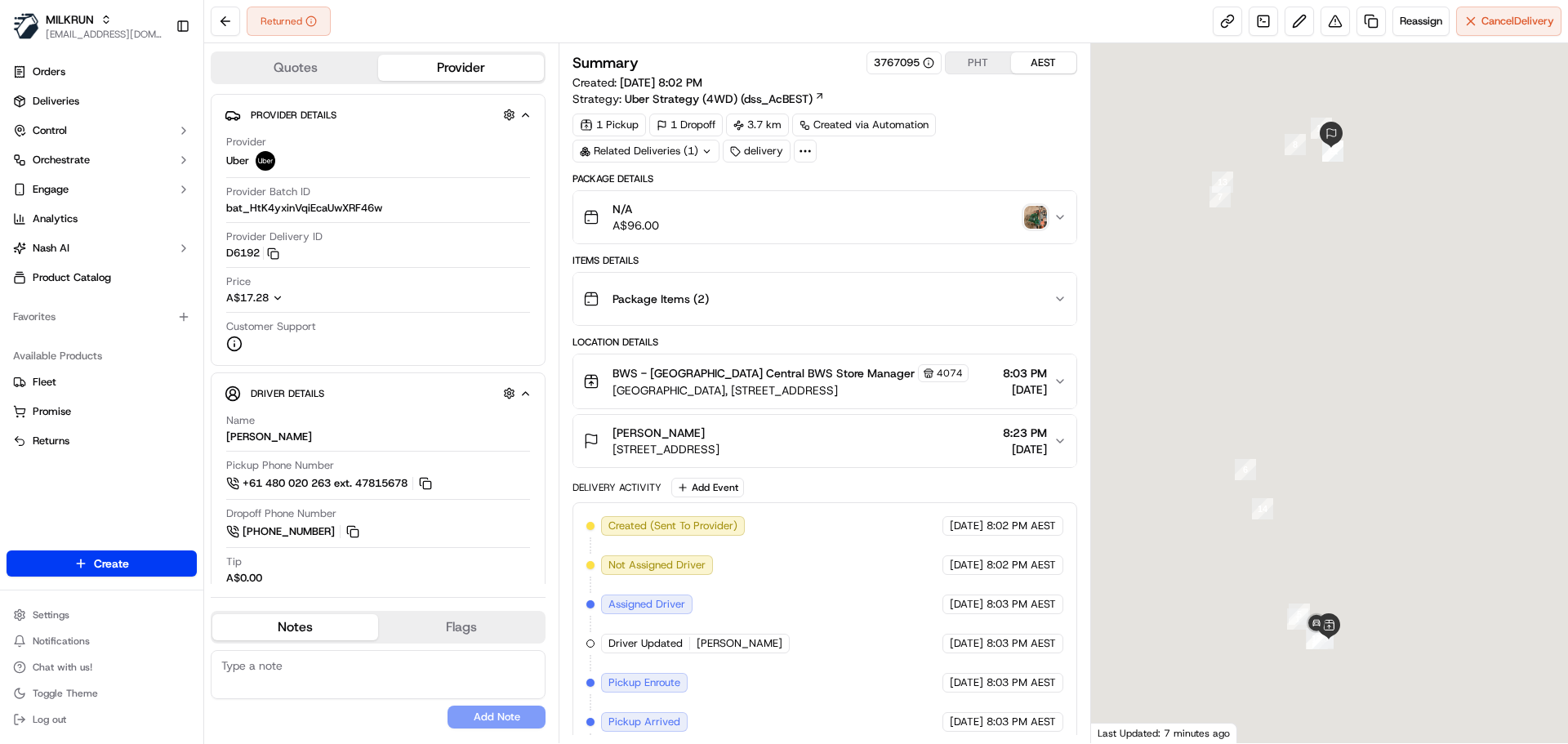
click at [1034, 216] on img "button" at bounding box center [1036, 217] width 23 height 23
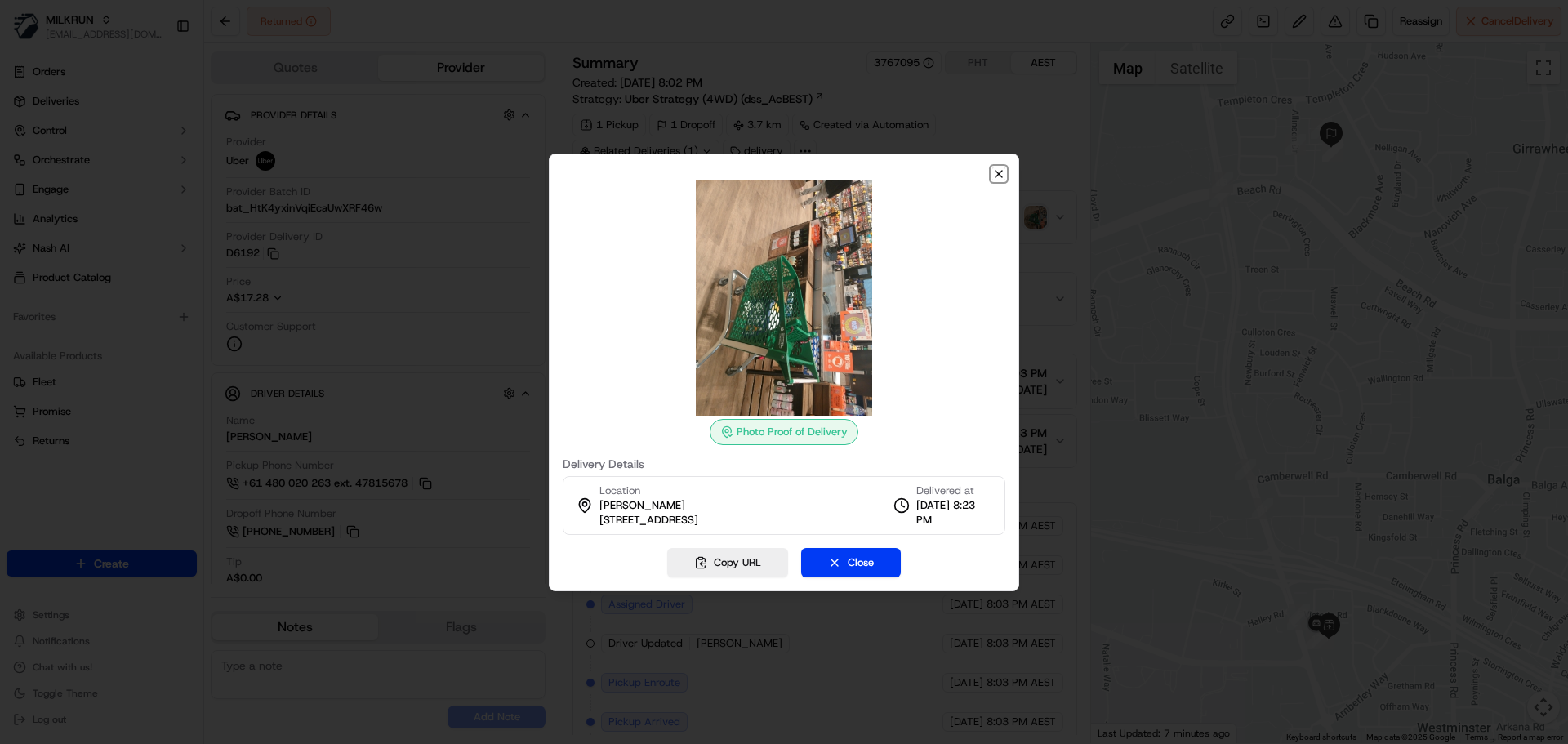
click at [999, 177] on icon "button" at bounding box center [999, 174] width 13 height 13
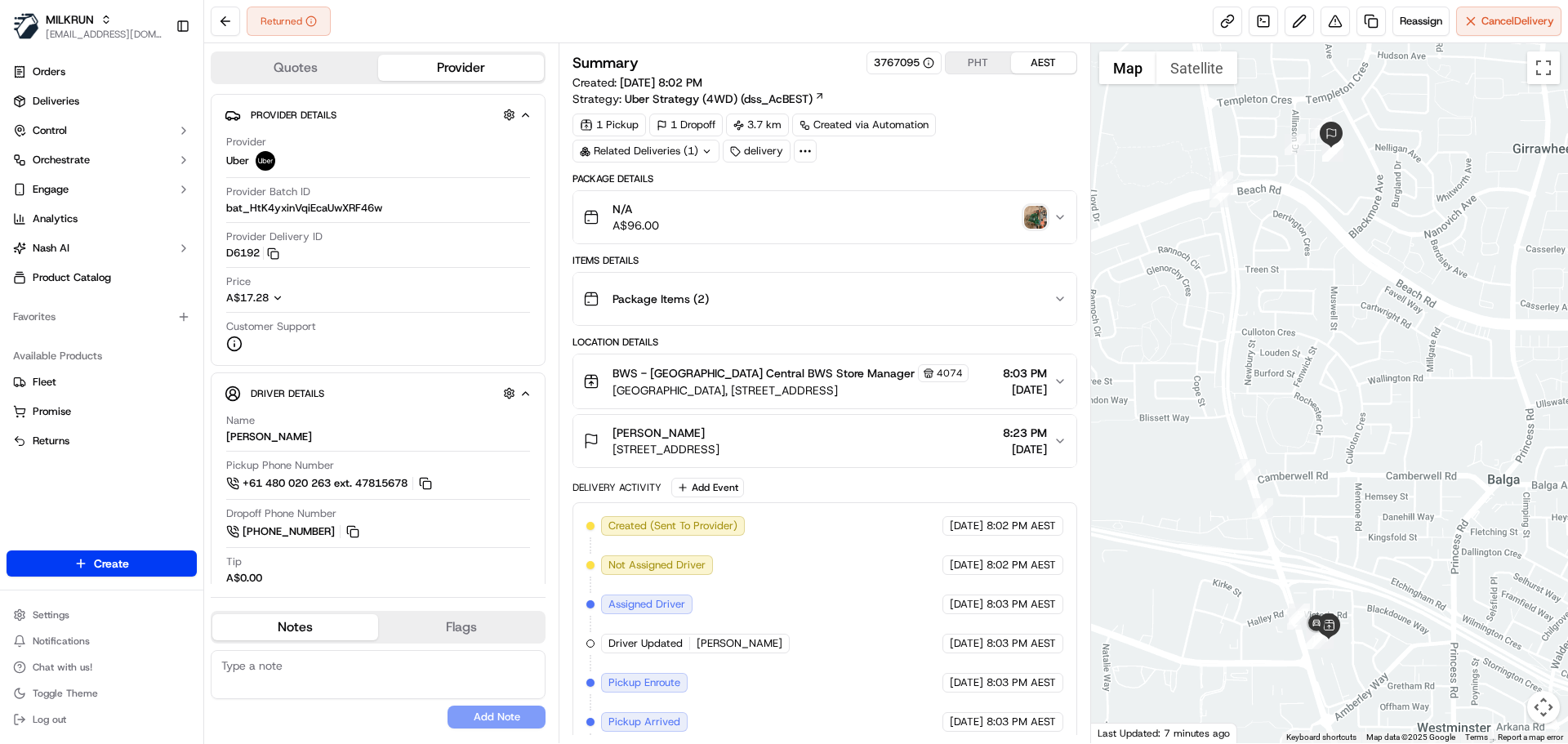
click at [795, 227] on div "N/A A$96.00" at bounding box center [818, 217] width 469 height 33
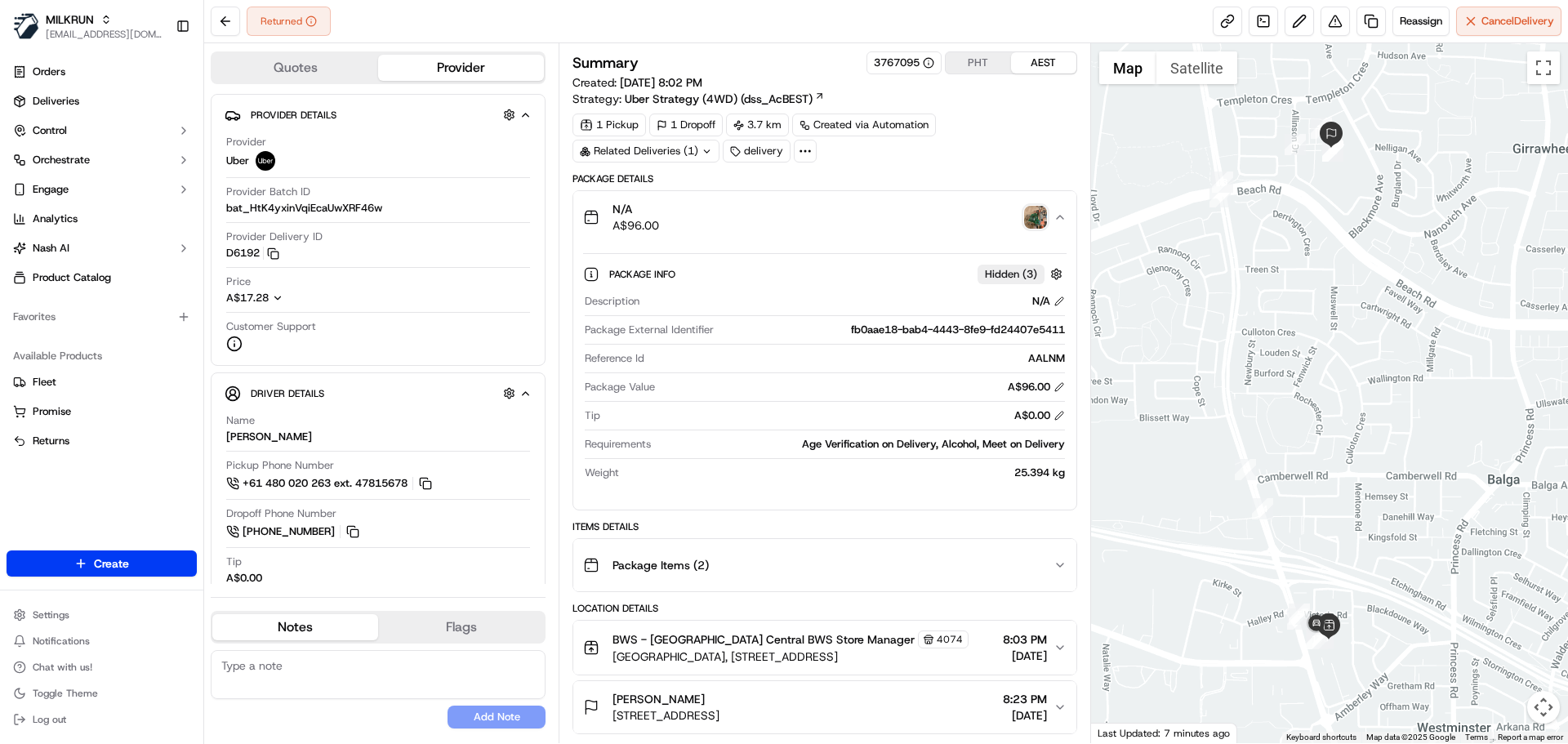
click at [795, 226] on div "N/A A$96.00" at bounding box center [818, 217] width 469 height 33
